Goal: Information Seeking & Learning: Learn about a topic

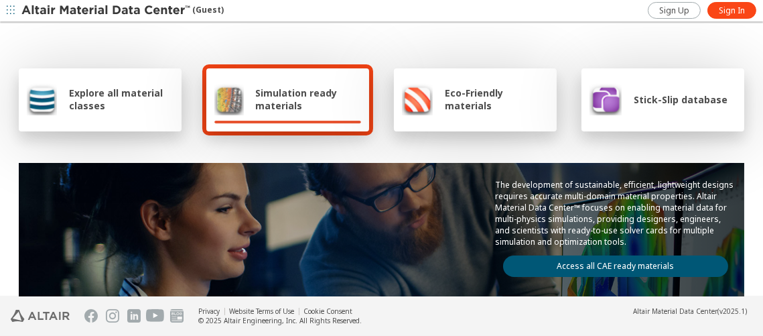
click at [483, 90] on span "Eco-Friendly materials" at bounding box center [496, 98] width 103 height 25
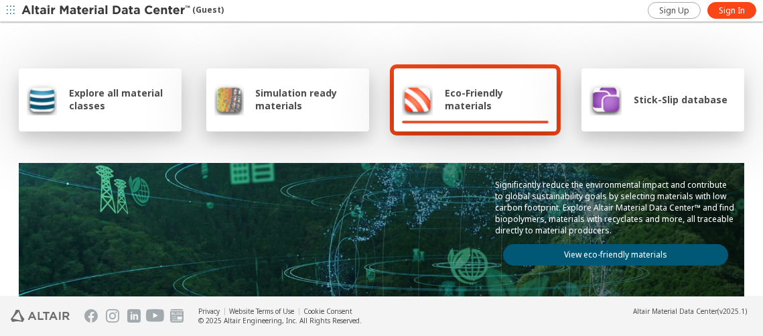
click at [647, 99] on span "Stick-Slip database" at bounding box center [681, 99] width 94 height 13
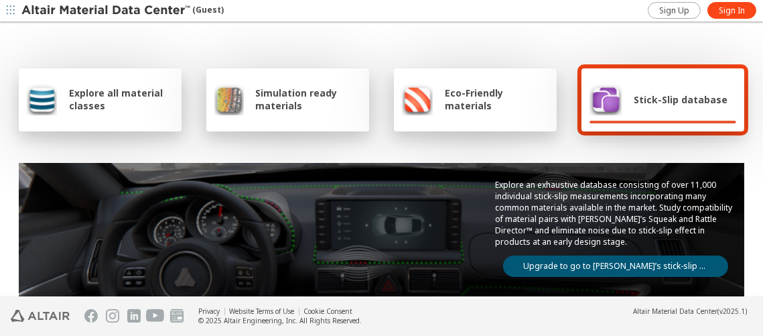
click at [132, 108] on span "Explore all material classes" at bounding box center [121, 98] width 105 height 25
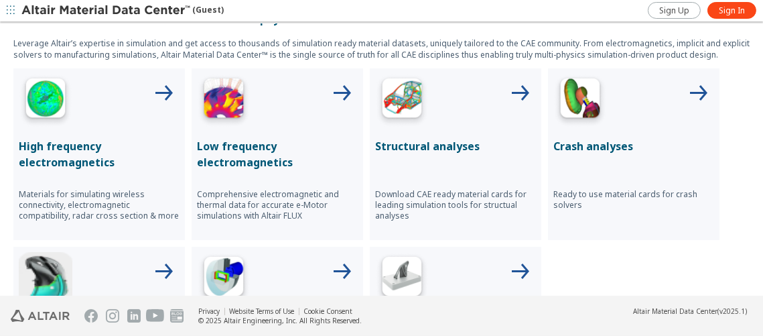
scroll to position [603, 0]
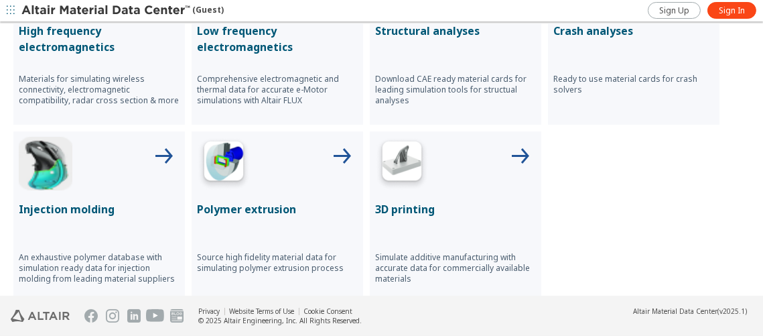
click at [398, 153] on img at bounding box center [402, 164] width 54 height 54
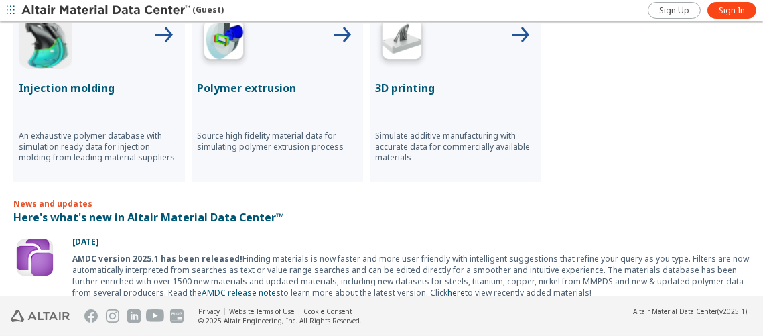
scroll to position [910, 0]
